Goal: Task Accomplishment & Management: Use online tool/utility

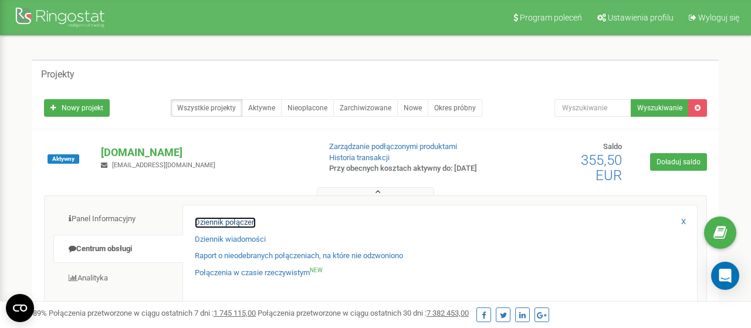
click at [211, 223] on link "Dziennik połączeń" at bounding box center [225, 222] width 61 height 11
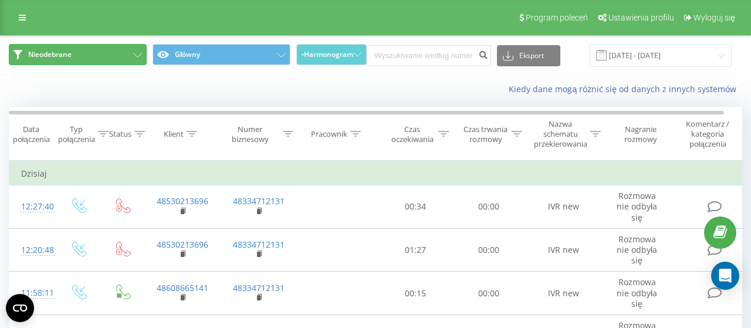
click at [127, 51] on button "Nieodebrane" at bounding box center [78, 54] width 138 height 21
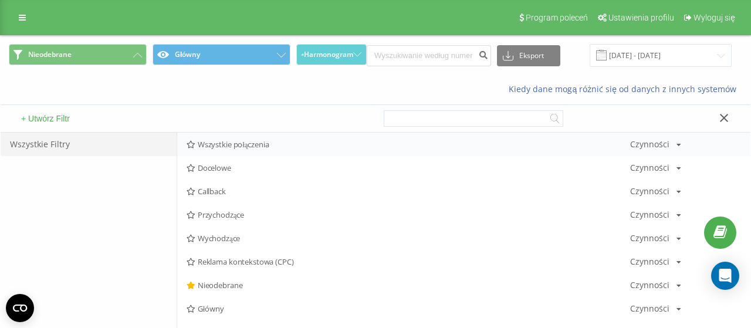
click at [259, 151] on div "Wszystkie połączenia Czynności Edytuj Kopiuj Usuń Domyślnie Udostępnij" at bounding box center [464, 144] width 574 height 23
click at [257, 142] on span "Wszystkie połączenia" at bounding box center [409, 144] width 444 height 8
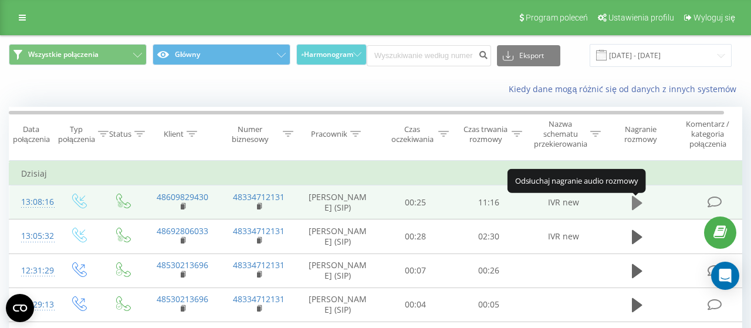
click at [636, 205] on icon at bounding box center [637, 203] width 11 height 14
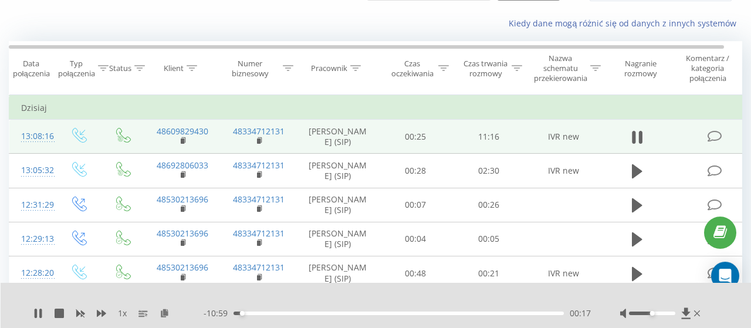
scroll to position [122, 0]
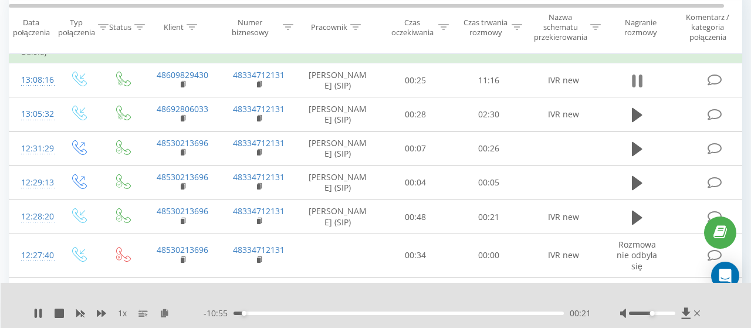
click at [636, 85] on icon at bounding box center [637, 81] width 11 height 16
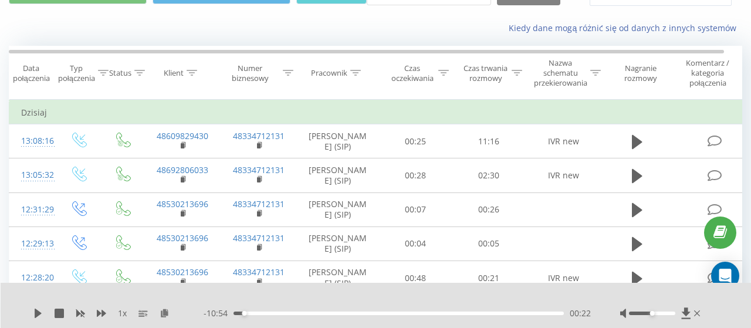
scroll to position [0, 0]
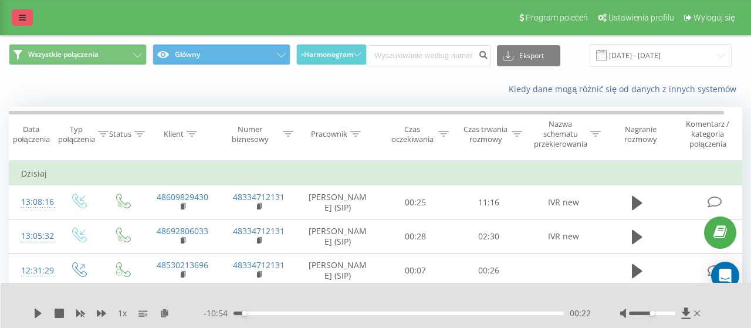
click at [18, 16] on link at bounding box center [22, 17] width 21 height 16
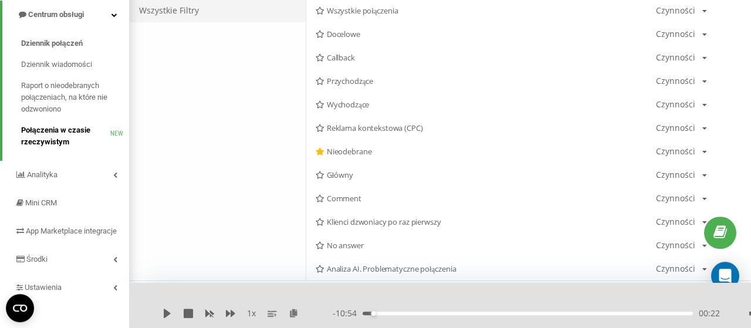
scroll to position [61, 0]
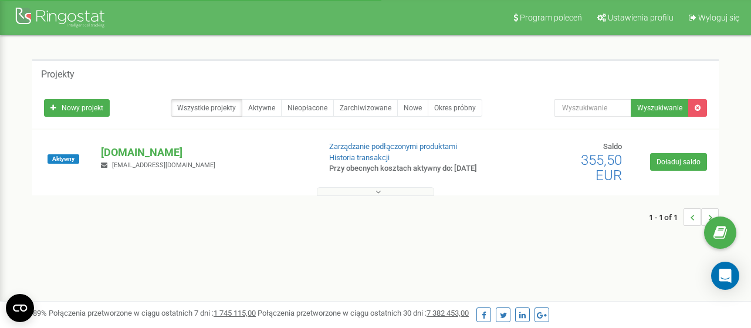
click at [381, 194] on icon at bounding box center [378, 192] width 5 height 8
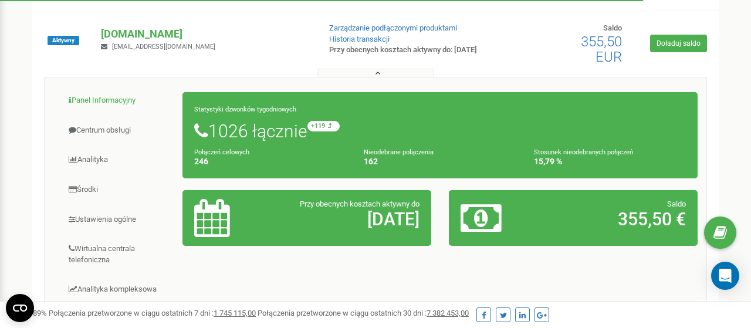
scroll to position [122, 0]
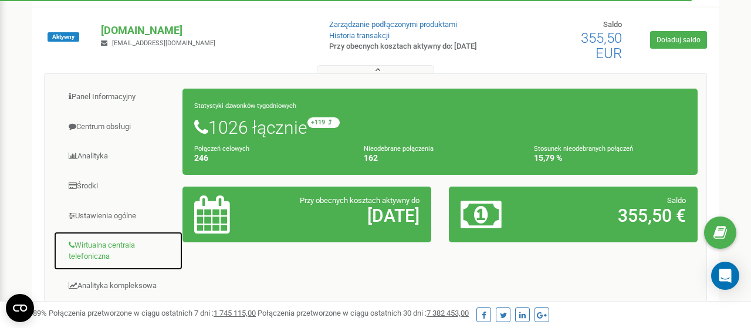
click at [111, 240] on link "Wirtualna centrala telefoniczna" at bounding box center [118, 250] width 130 height 39
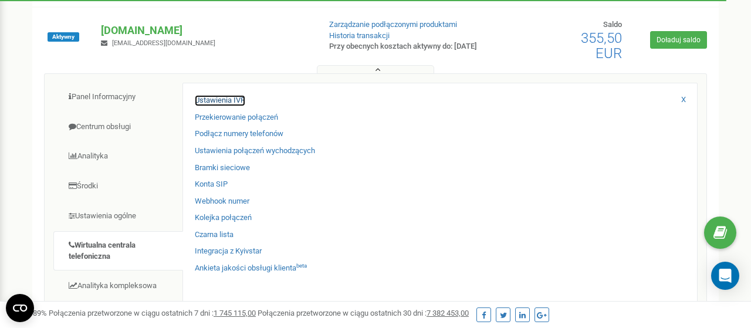
click at [220, 100] on link "Ustawienia IVR" at bounding box center [220, 100] width 50 height 11
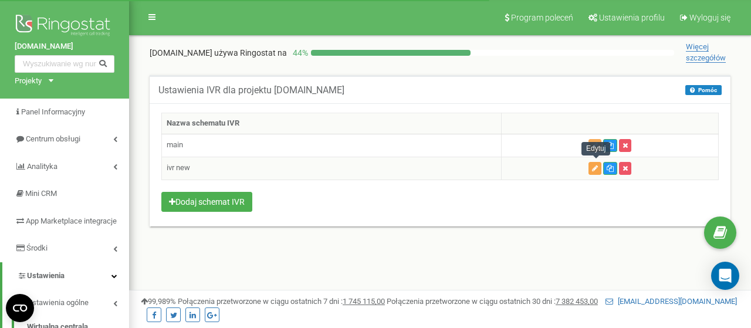
click at [591, 165] on button "button" at bounding box center [595, 168] width 13 height 13
